Goal: Register for event/course

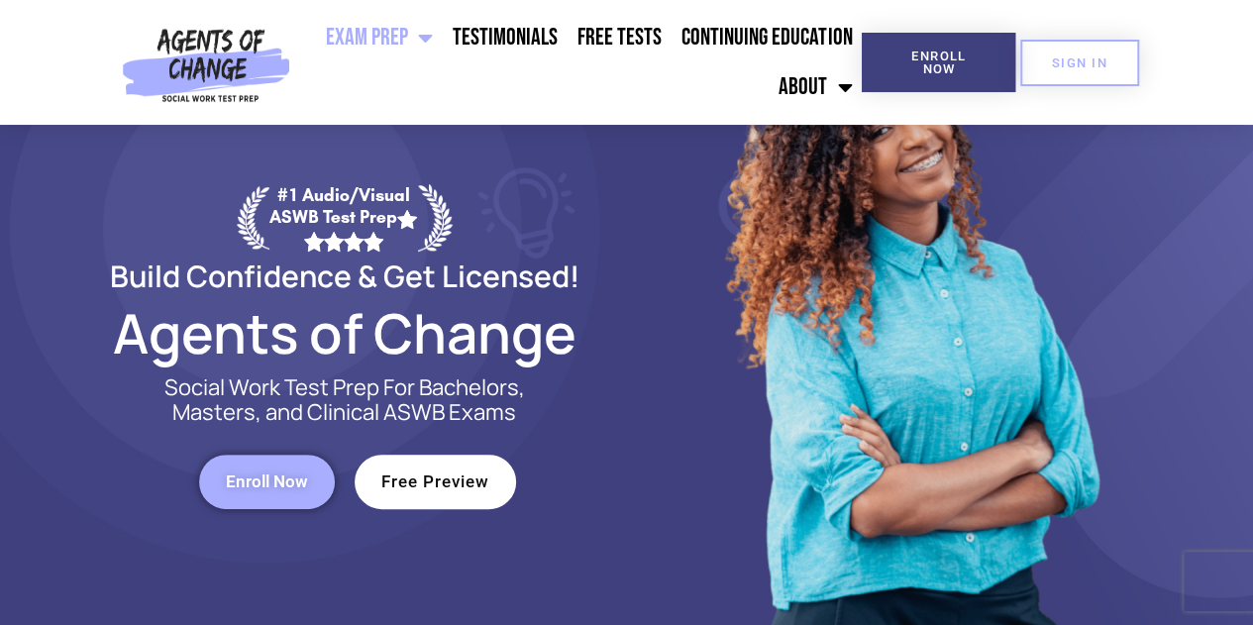
scroll to position [99, 0]
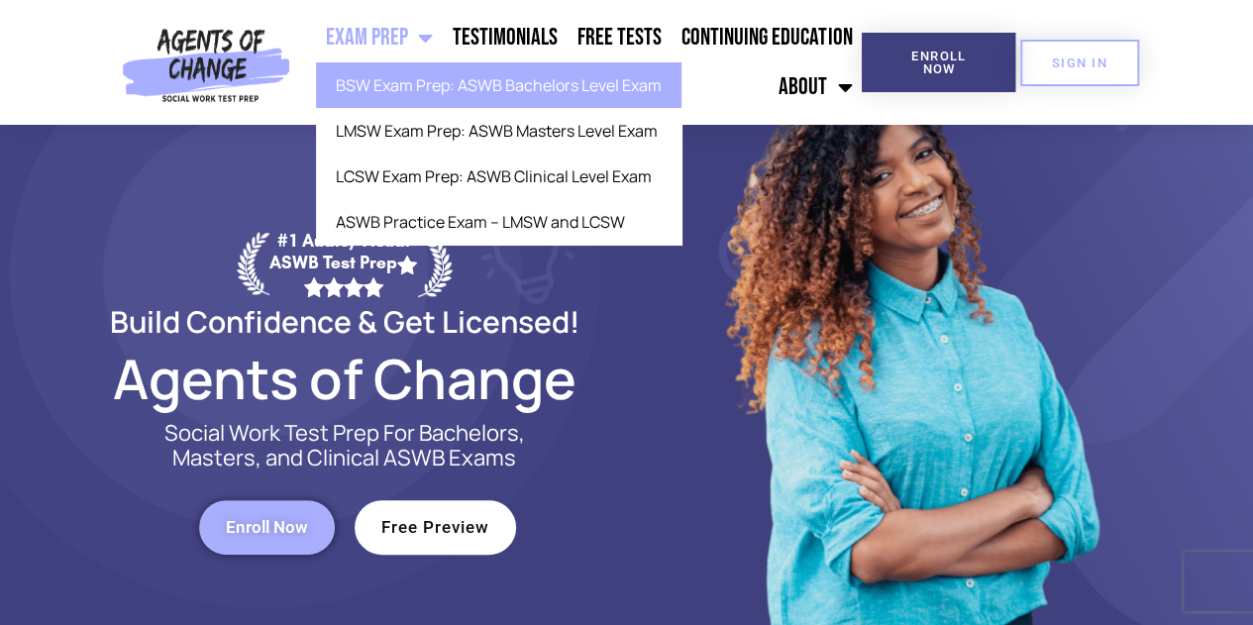
click at [434, 84] on link "BSW Exam Prep: ASWB Bachelors Level Exam" at bounding box center [498, 85] width 365 height 46
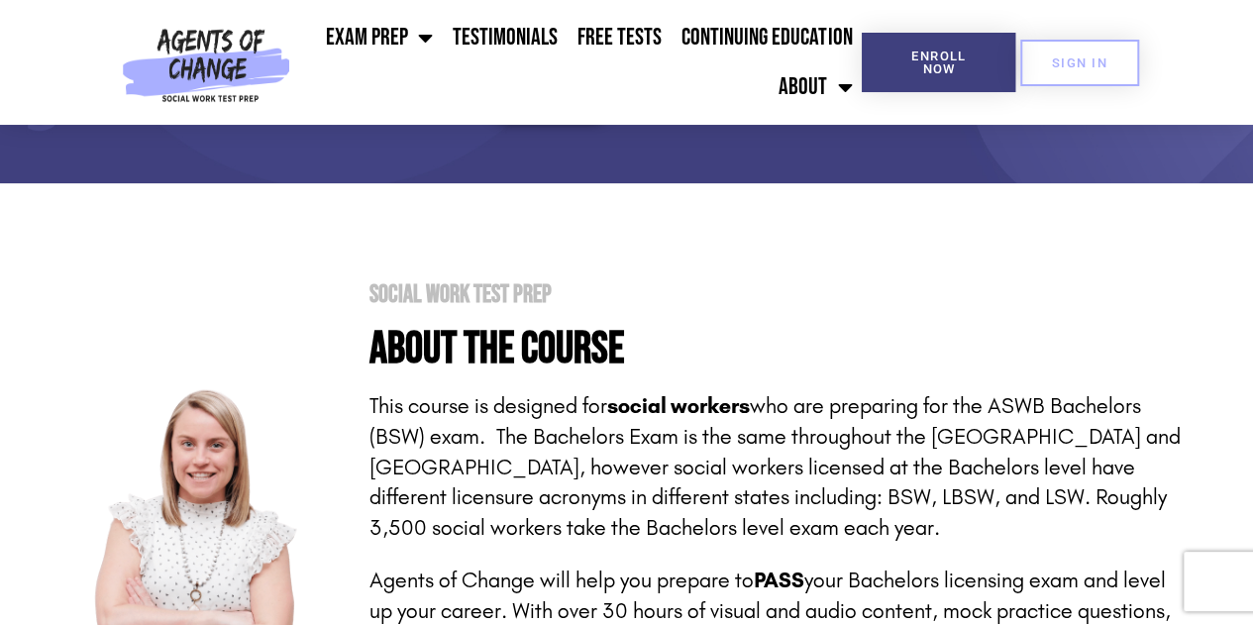
scroll to position [99, 0]
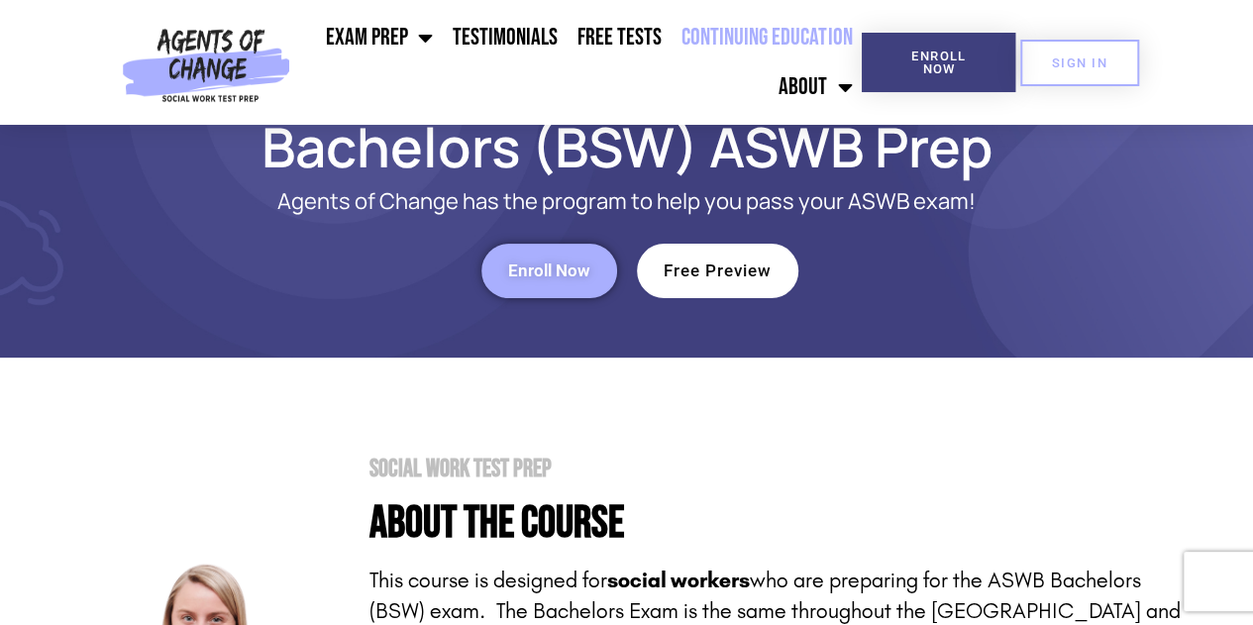
click at [760, 37] on link "Continuing Education" at bounding box center [767, 38] width 190 height 50
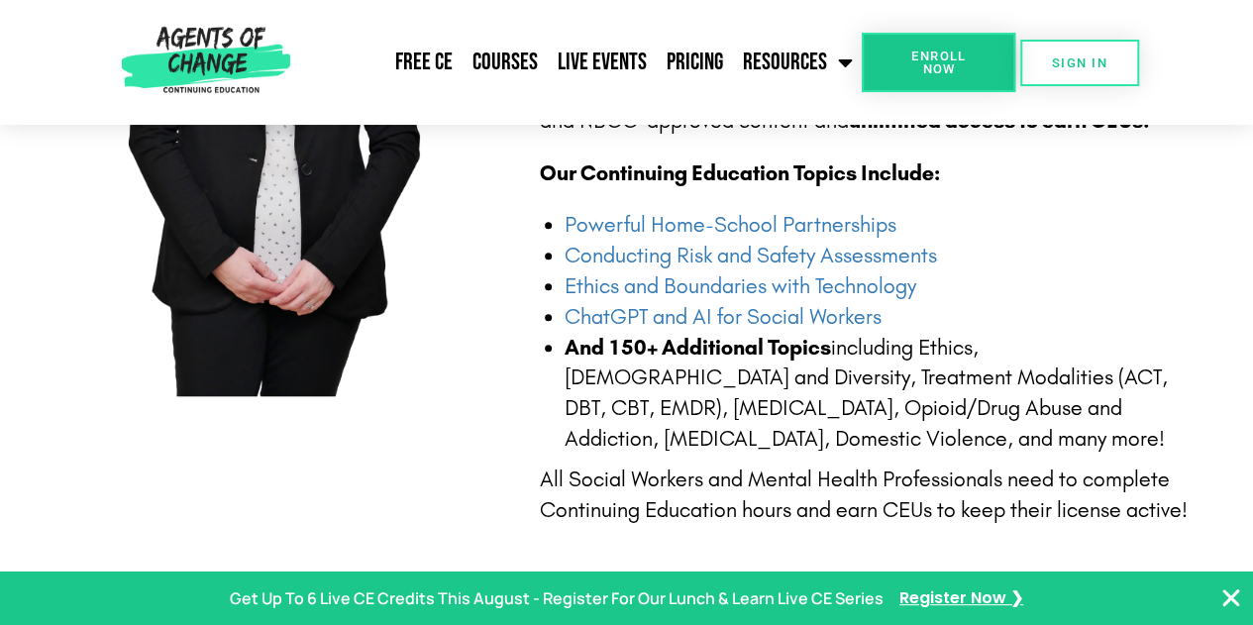
scroll to position [693, 0]
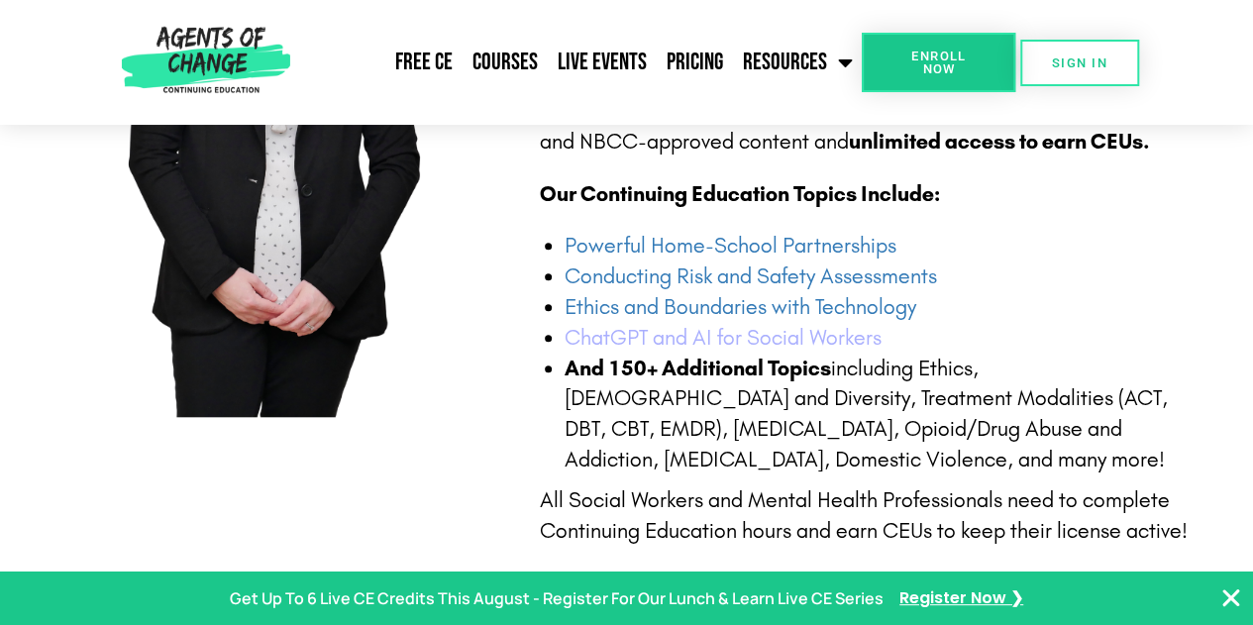
click at [616, 341] on link "ChatGPT and AI for Social Workers" at bounding box center [723, 338] width 317 height 26
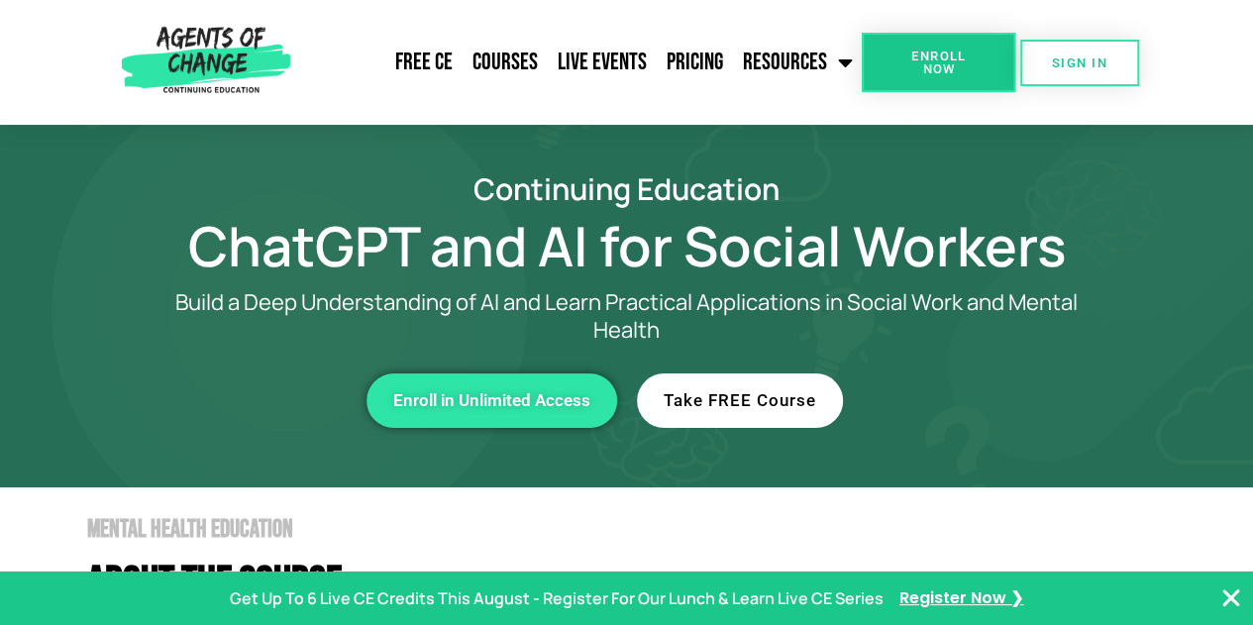
click at [739, 405] on span "Take FREE Course" at bounding box center [740, 400] width 153 height 17
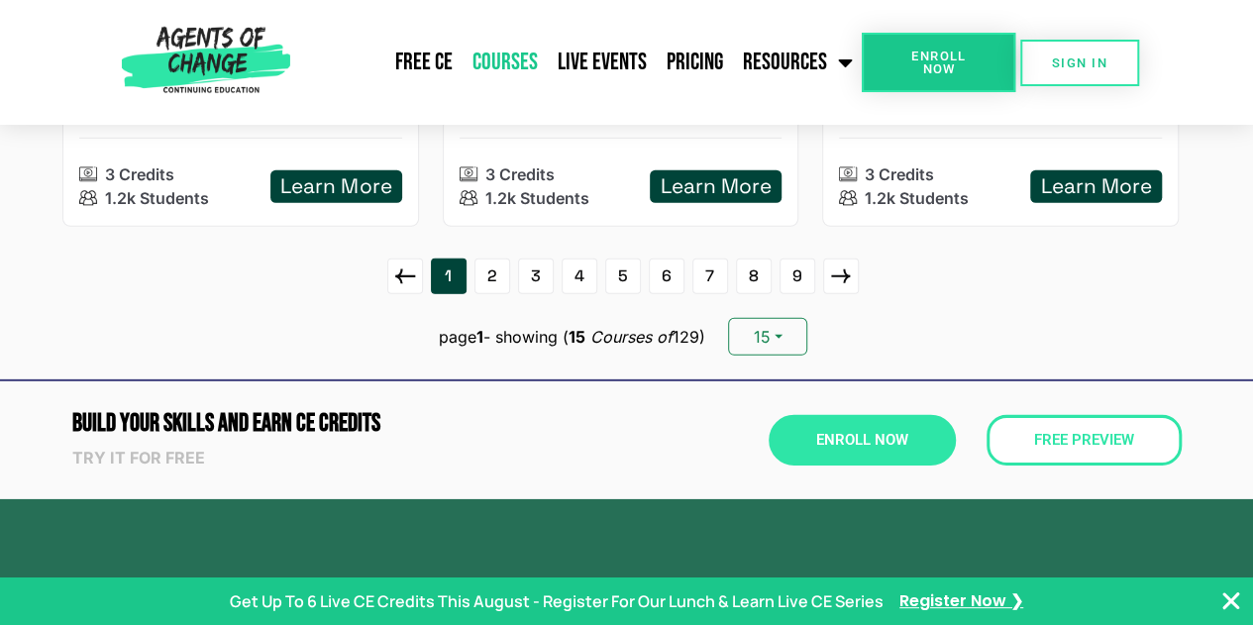
scroll to position [2377, 0]
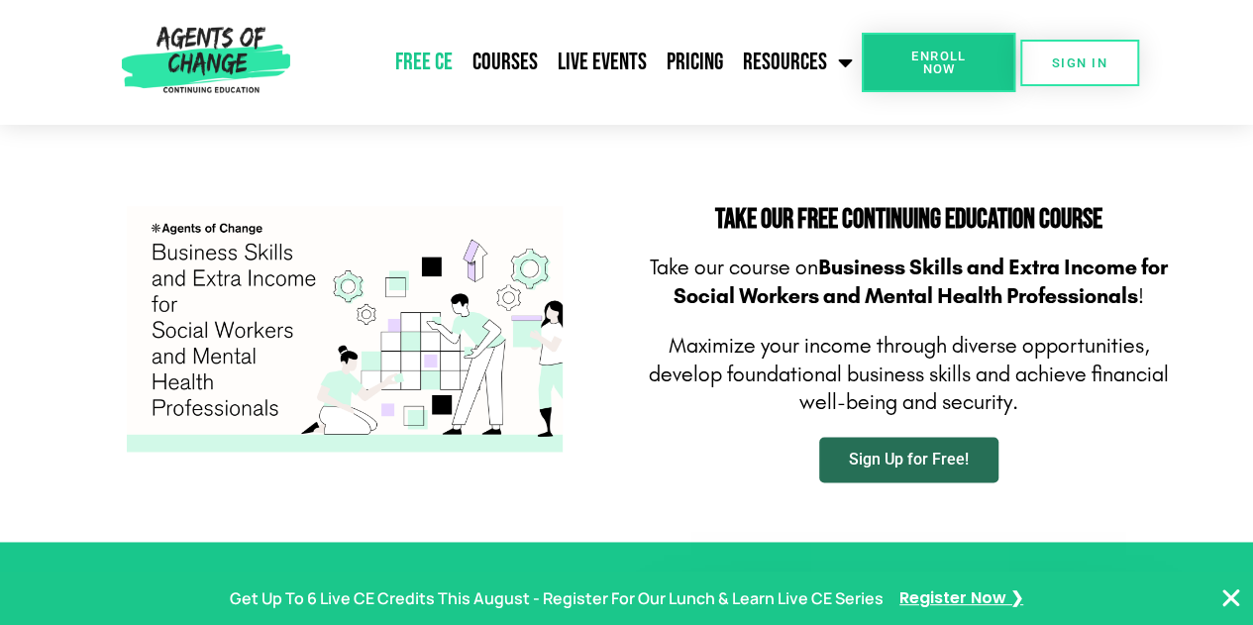
click at [897, 458] on span "Sign Up for Free!" at bounding box center [909, 460] width 120 height 16
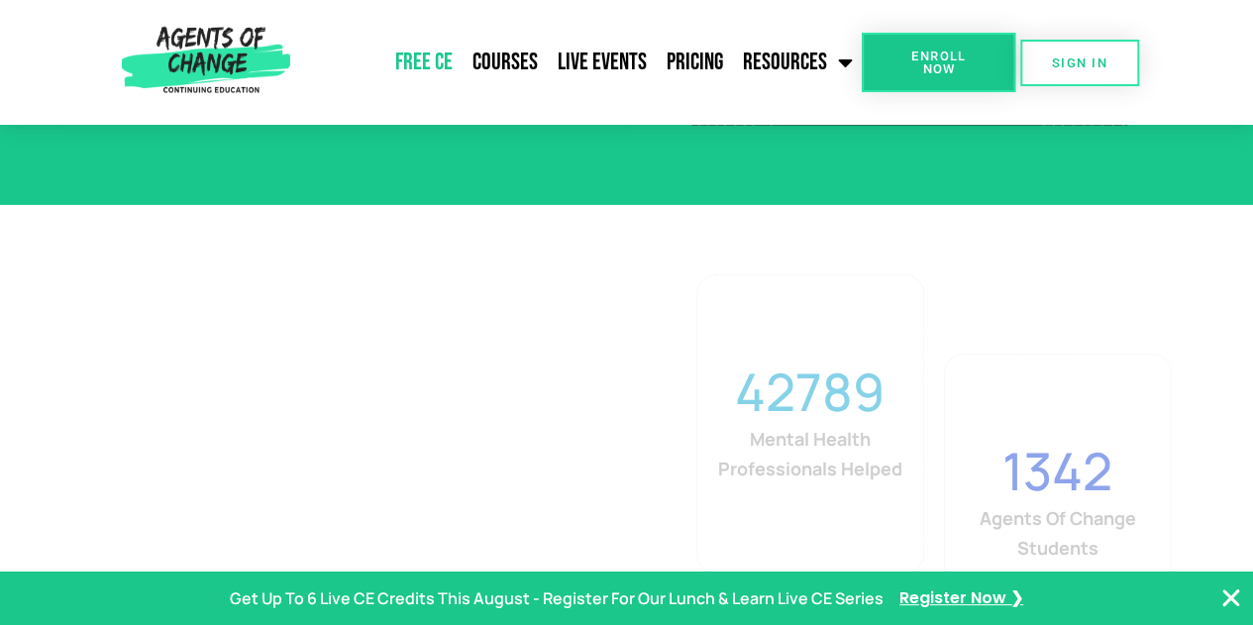
scroll to position [3367, 0]
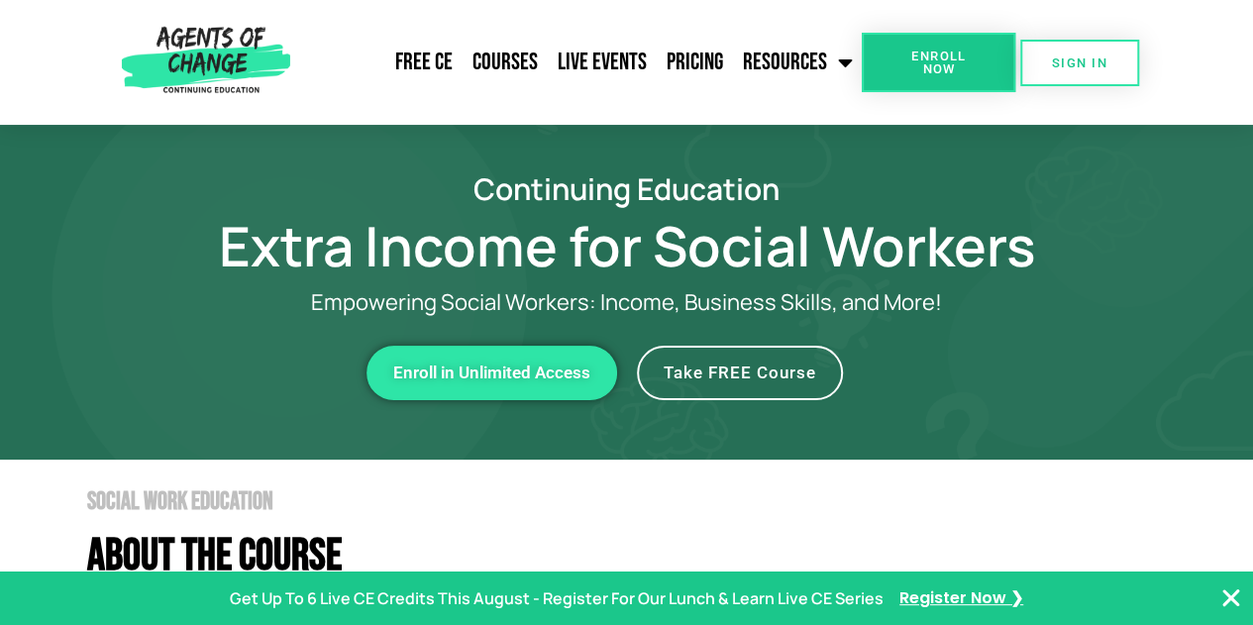
click at [759, 370] on span "Take FREE Course" at bounding box center [740, 372] width 153 height 17
